Goal: Transaction & Acquisition: Purchase product/service

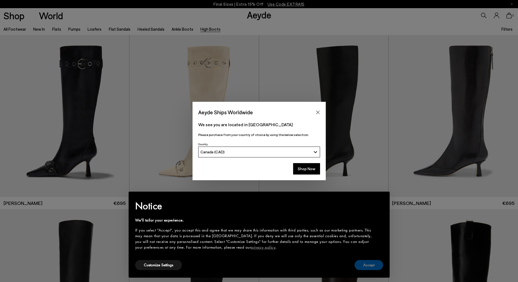
click at [372, 265] on button "Accept" at bounding box center [368, 265] width 29 height 10
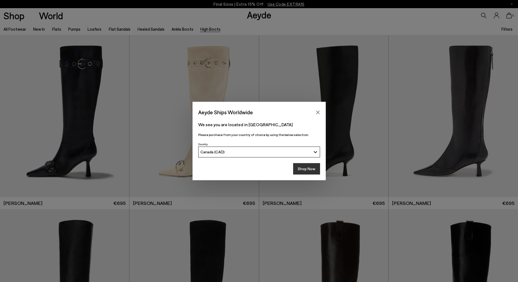
click at [302, 168] on button "Shop Now" at bounding box center [306, 168] width 27 height 11
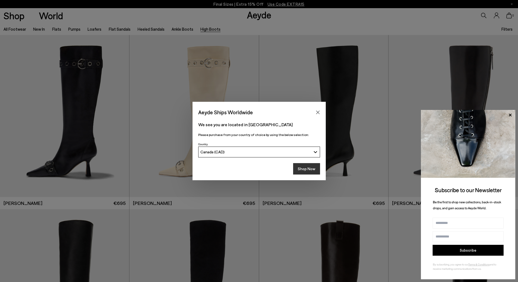
click at [305, 171] on button "Shop Now" at bounding box center [306, 168] width 27 height 11
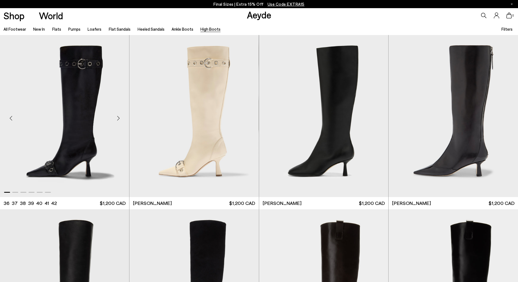
click at [76, 94] on img "1 / 6" at bounding box center [64, 116] width 129 height 162
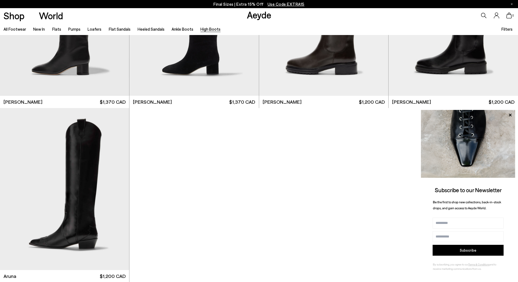
scroll to position [217, 0]
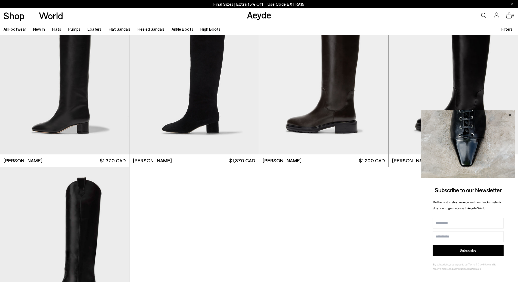
click at [510, 114] on icon at bounding box center [509, 115] width 7 height 7
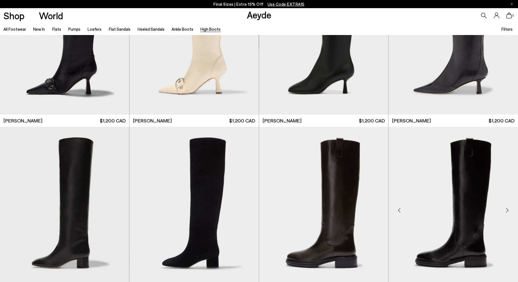
scroll to position [54, 0]
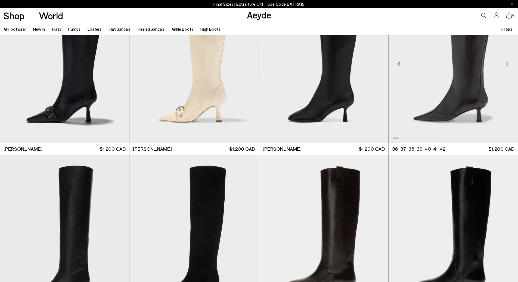
click at [474, 108] on img "1 / 6" at bounding box center [452, 62] width 129 height 162
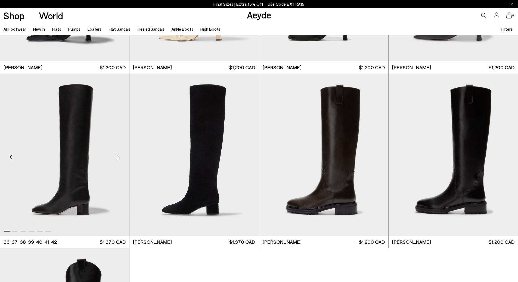
click at [60, 191] on img "1 / 6" at bounding box center [64, 155] width 129 height 162
click at [71, 198] on img "1 / 6" at bounding box center [64, 155] width 129 height 162
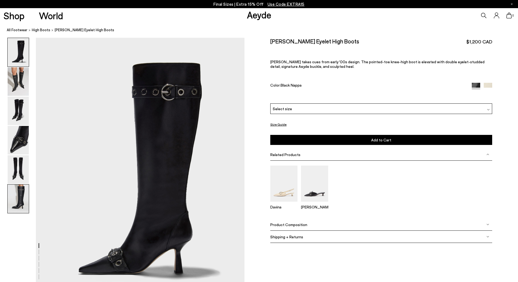
click at [18, 199] on img at bounding box center [18, 199] width 21 height 29
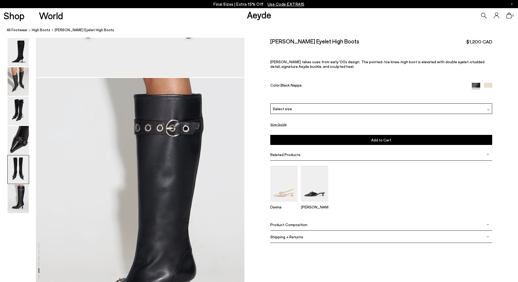
scroll to position [1431, 0]
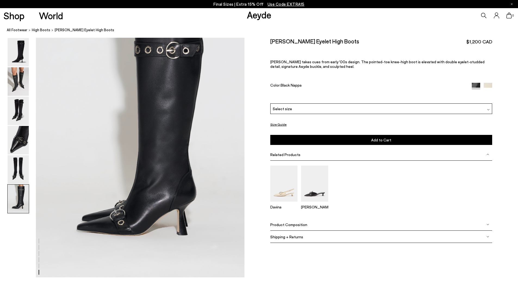
click at [22, 198] on img at bounding box center [18, 199] width 21 height 29
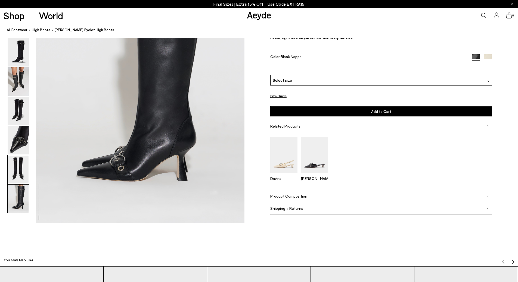
click at [17, 173] on img at bounding box center [18, 169] width 21 height 29
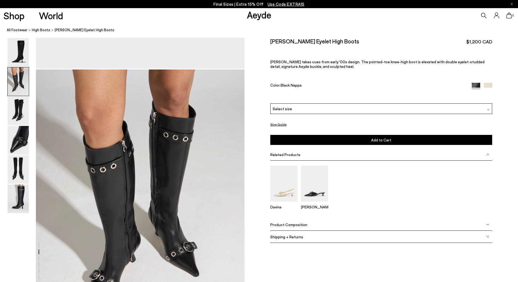
scroll to position [354, 0]
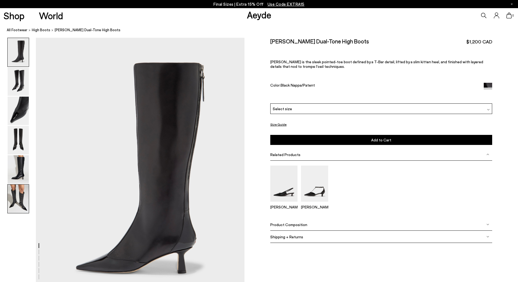
click at [22, 195] on img at bounding box center [18, 199] width 21 height 29
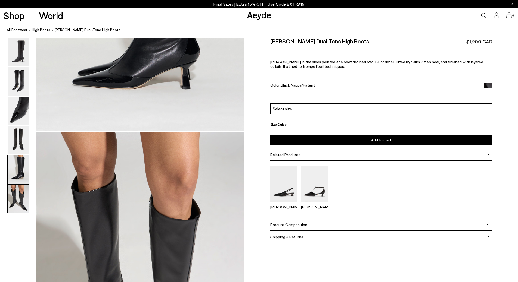
scroll to position [1431, 0]
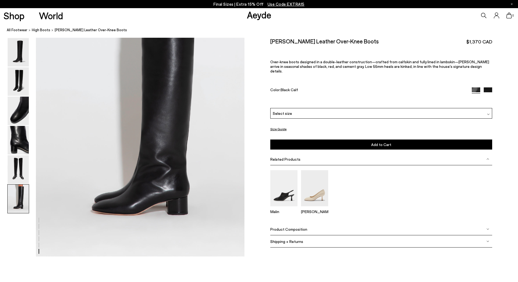
scroll to position [1413, 0]
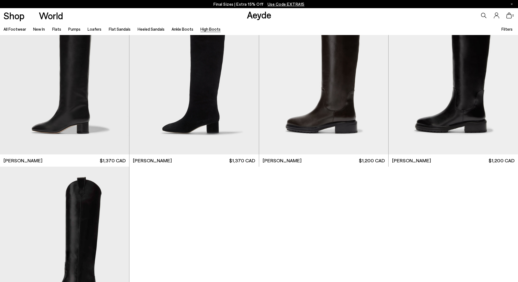
scroll to position [326, 0]
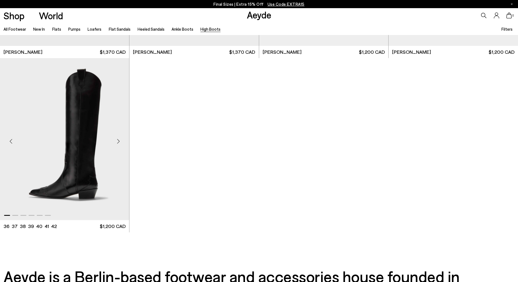
click at [102, 150] on img "1 / 6" at bounding box center [64, 139] width 129 height 162
